Goal: Task Accomplishment & Management: Manage account settings

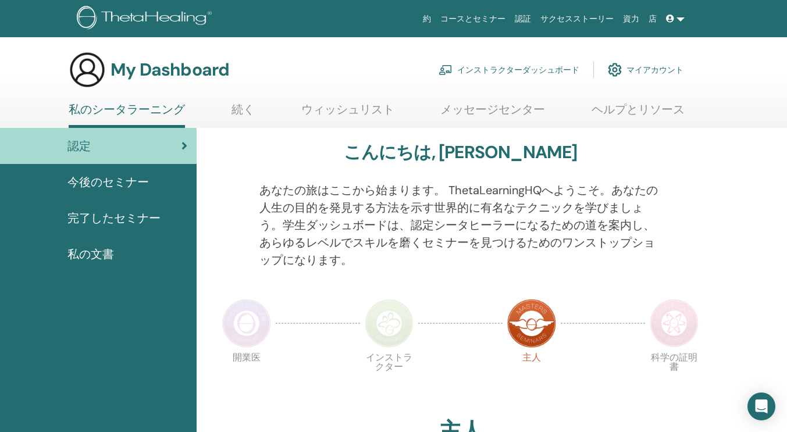
click at [519, 66] on link "インストラクターダッシュボード" at bounding box center [509, 70] width 141 height 26
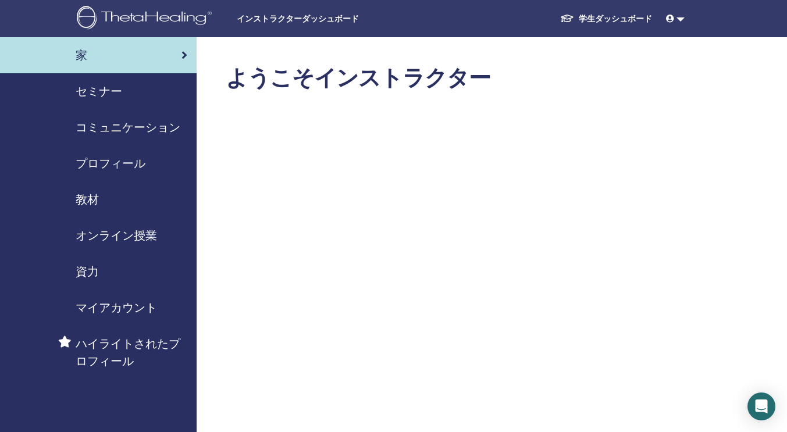
click at [120, 90] on span "セミナー" at bounding box center [99, 91] width 47 height 17
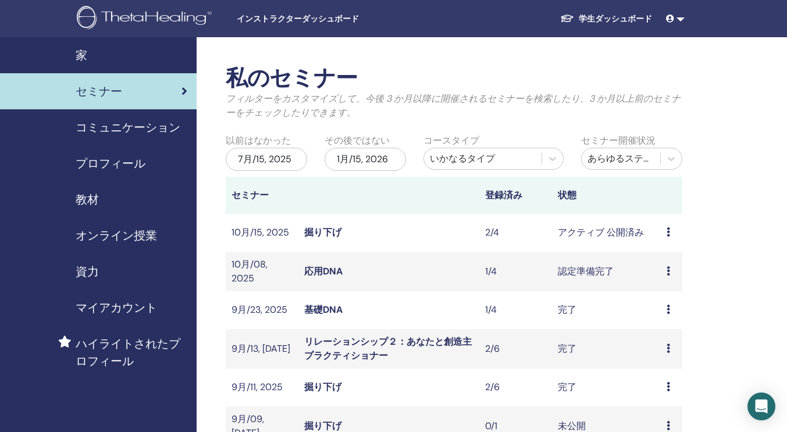
click at [668, 233] on icon at bounding box center [668, 232] width 3 height 9
click at [663, 278] on link "出席者" at bounding box center [662, 277] width 28 height 12
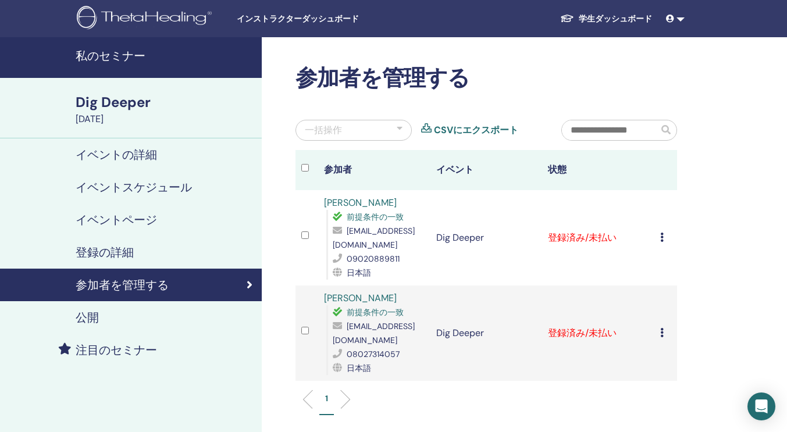
click at [665, 237] on div "登録をキャンセルする 自動認証しない 有料としてマーク 未払いとしてマーク 不在としてマーク 完了して認定する 証明書のダウンロード" at bounding box center [666, 238] width 11 height 14
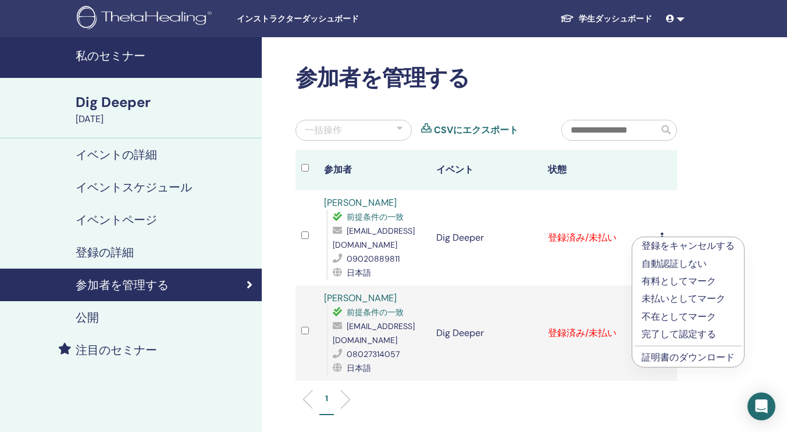
click at [666, 333] on p "完了して認定する" at bounding box center [688, 335] width 93 height 14
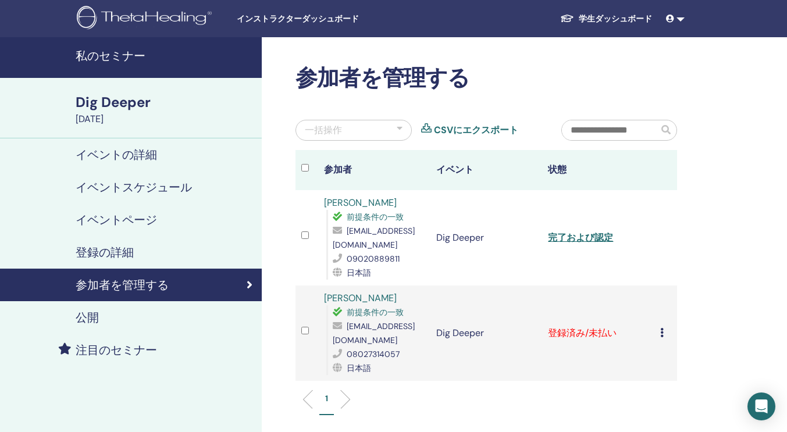
click at [662, 331] on icon at bounding box center [662, 332] width 3 height 9
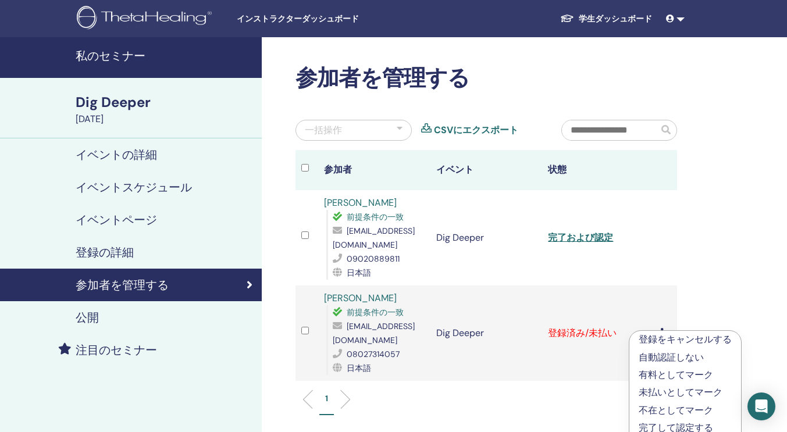
click at [685, 422] on p "完了して認定する" at bounding box center [685, 428] width 93 height 14
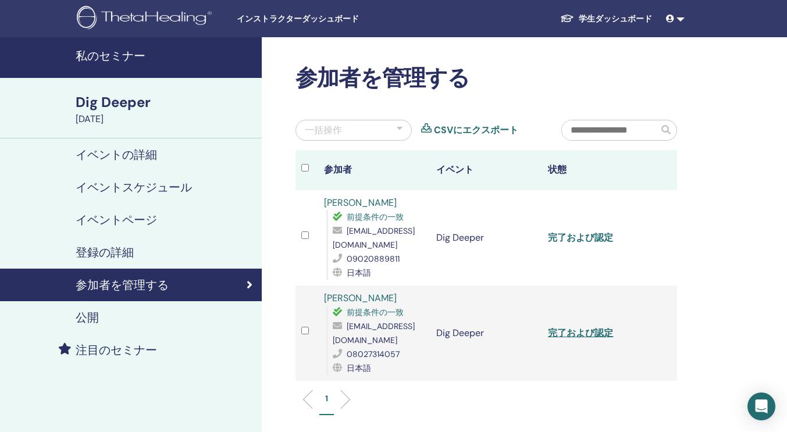
click at [592, 236] on link "完了および認定" at bounding box center [580, 238] width 65 height 12
click at [577, 328] on link "完了および認定" at bounding box center [580, 333] width 65 height 12
